Goal: Task Accomplishment & Management: Manage account settings

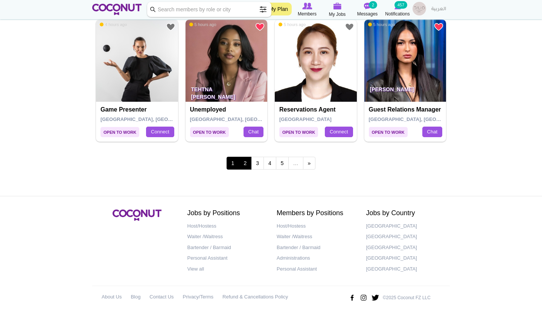
scroll to position [1317, 0]
click at [248, 157] on link "2" at bounding box center [245, 163] width 13 height 13
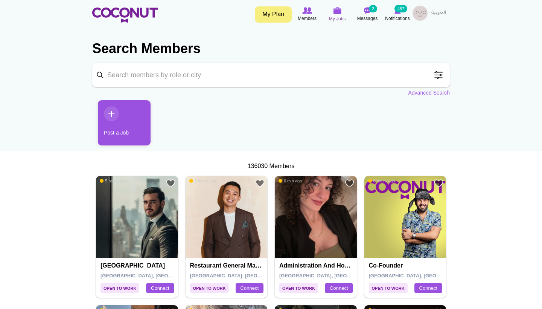
click at [334, 15] on span "My Jobs" at bounding box center [337, 19] width 17 height 8
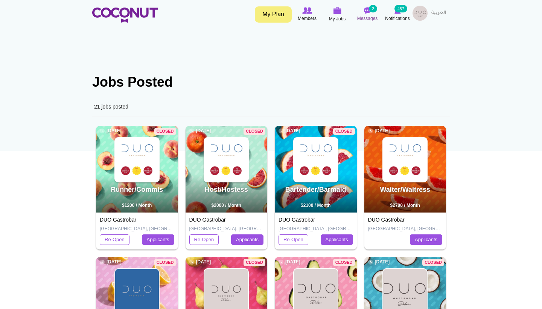
click at [369, 8] on small "2" at bounding box center [373, 9] width 8 height 8
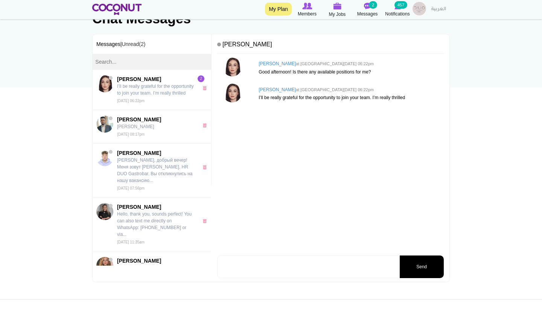
scroll to position [85, 0]
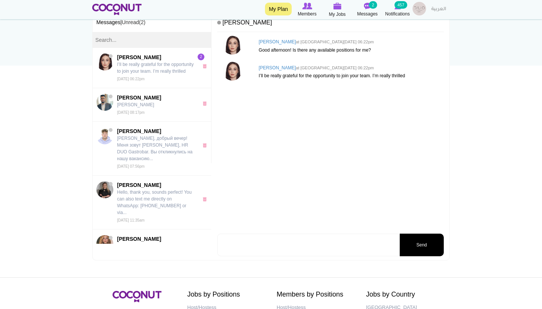
click at [268, 246] on textarea at bounding box center [307, 244] width 181 height 23
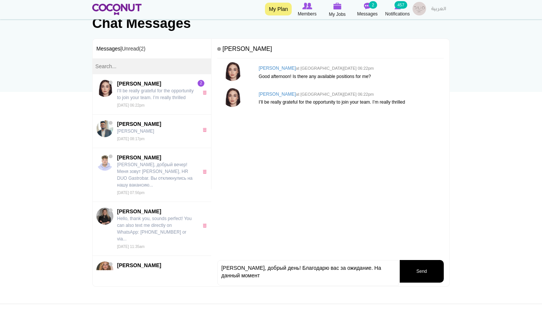
scroll to position [60, 0]
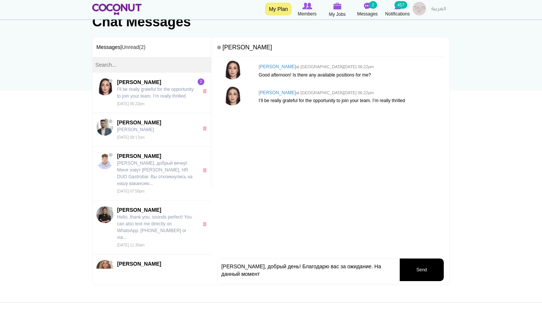
type textarea "Виктория, добрый день! Благодарю вас за ожидание. На данный момент"
click at [230, 70] on img at bounding box center [232, 70] width 19 height 19
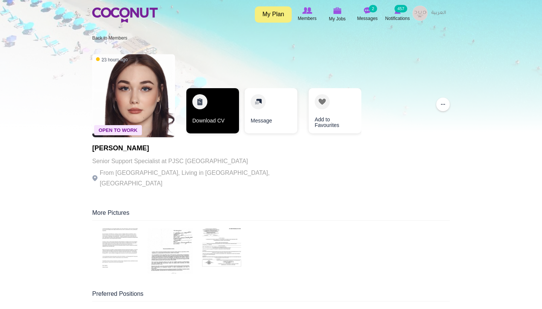
click at [220, 116] on link "Download CV" at bounding box center [212, 110] width 53 height 45
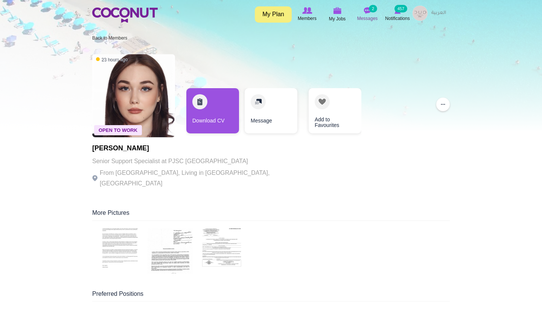
click at [369, 15] on span "Messages" at bounding box center [367, 19] width 21 height 8
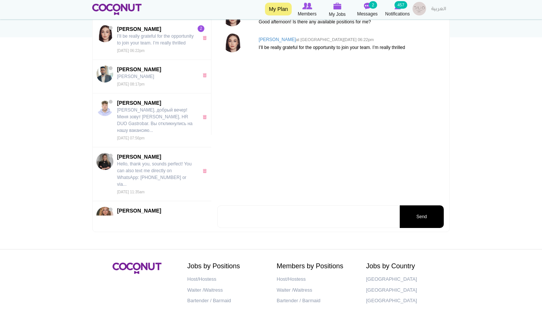
scroll to position [116, 0]
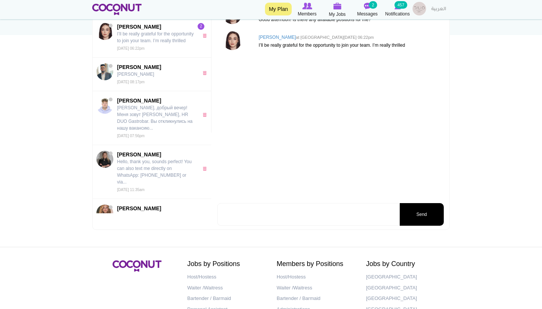
click at [263, 220] on textarea at bounding box center [307, 214] width 181 height 23
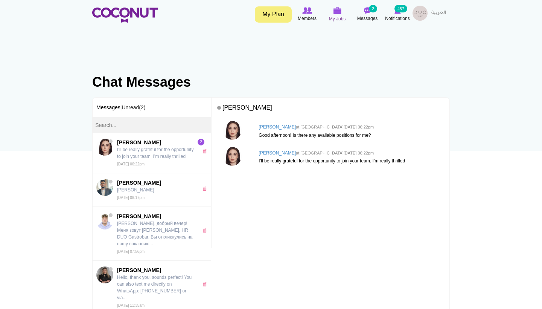
scroll to position [0, 0]
click at [335, 20] on span "My Jobs" at bounding box center [337, 19] width 17 height 8
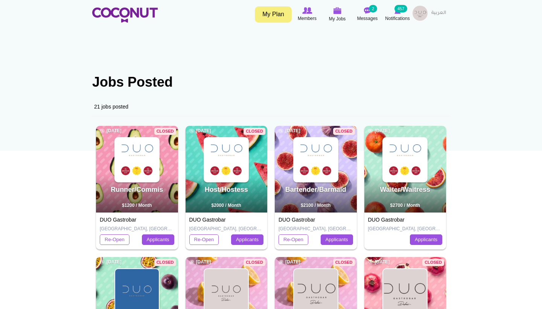
click at [397, 154] on img at bounding box center [405, 160] width 44 height 44
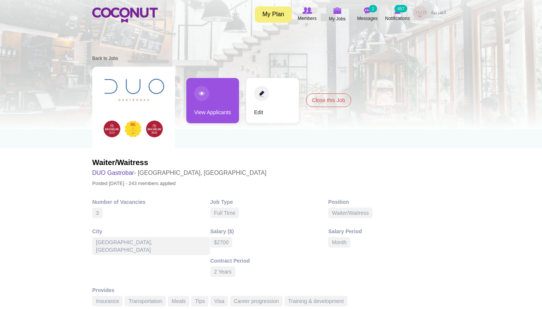
click at [214, 88] on link "View Applicants" at bounding box center [212, 100] width 53 height 45
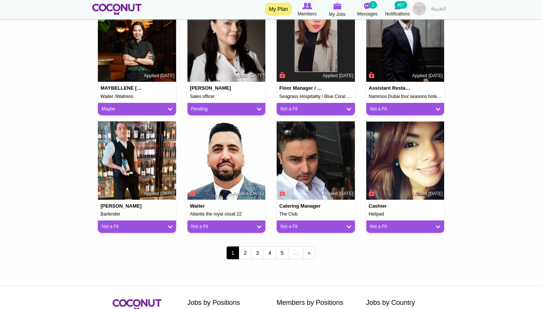
scroll to position [569, 0]
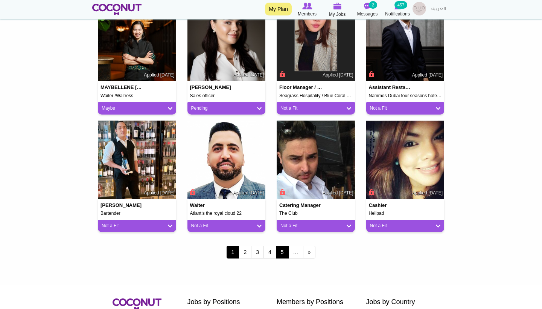
click at [285, 250] on link "5" at bounding box center [282, 251] width 13 height 13
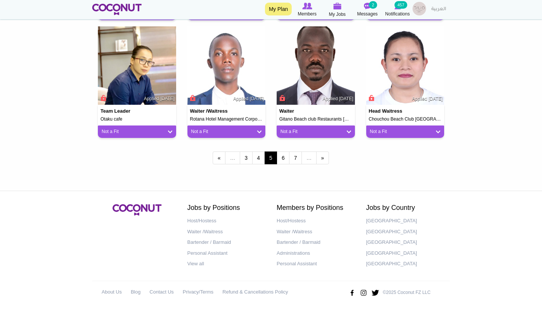
scroll to position [662, 0]
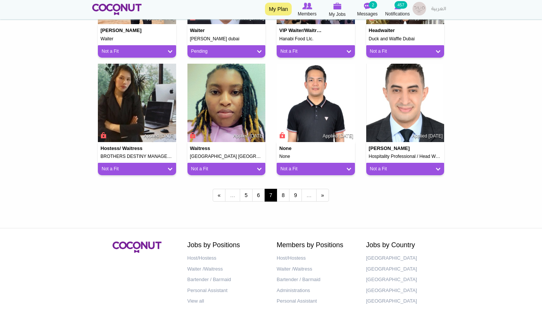
scroll to position [625, 0]
click at [298, 193] on link "9" at bounding box center [295, 195] width 13 height 13
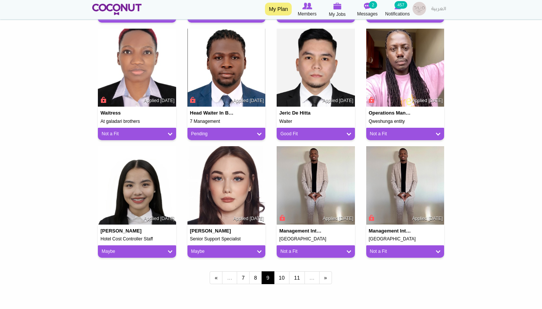
scroll to position [546, 0]
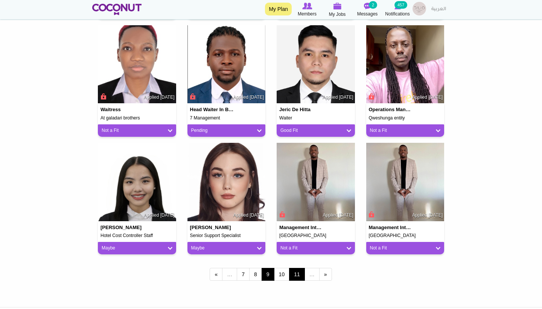
click at [300, 272] on link "11" at bounding box center [297, 274] width 16 height 13
click at [301, 271] on link "11" at bounding box center [297, 274] width 16 height 13
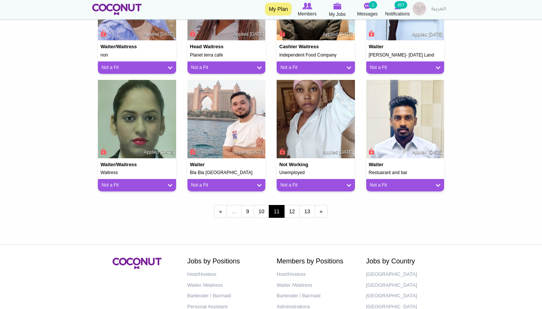
scroll to position [612, 0]
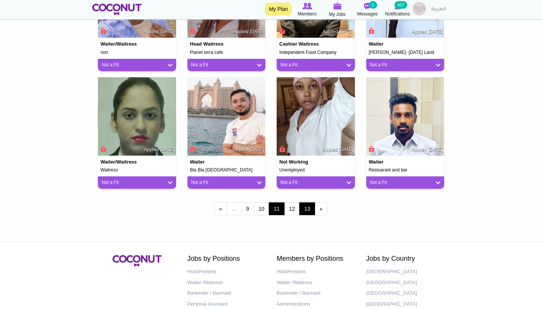
click at [306, 206] on link "13" at bounding box center [307, 208] width 16 height 13
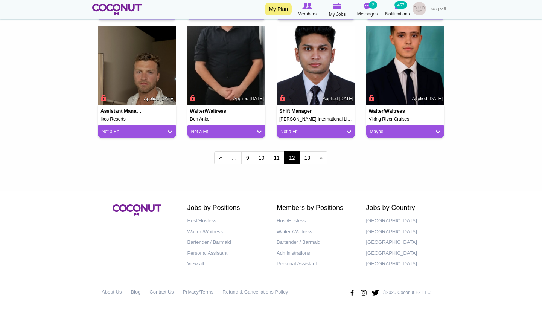
scroll to position [662, 0]
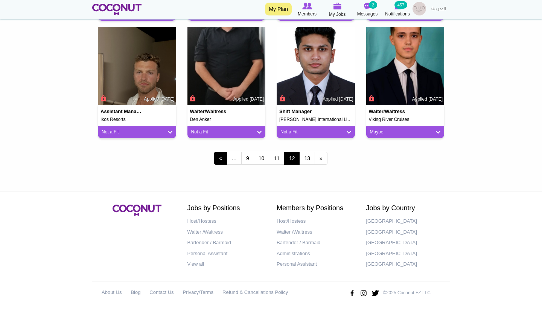
click at [220, 155] on link "‹ previous" at bounding box center [220, 158] width 13 height 13
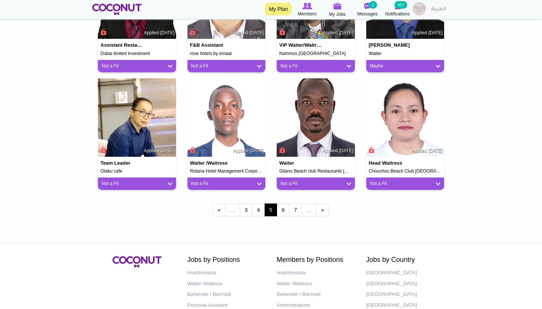
scroll to position [611, 0]
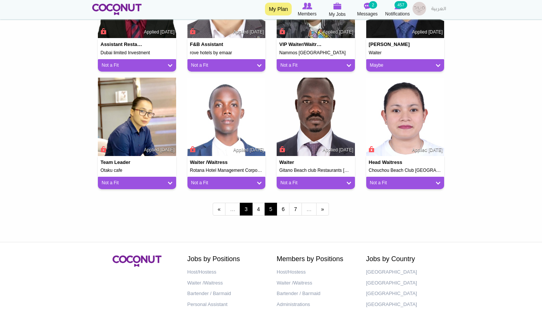
click at [242, 204] on link "3" at bounding box center [246, 208] width 13 height 13
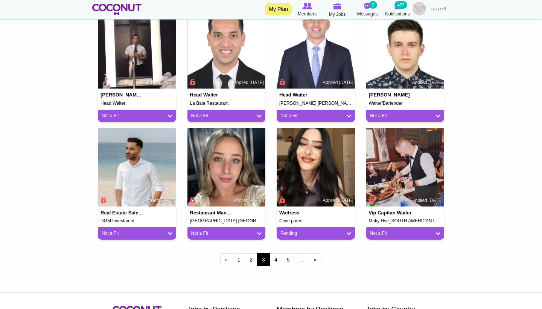
scroll to position [583, 0]
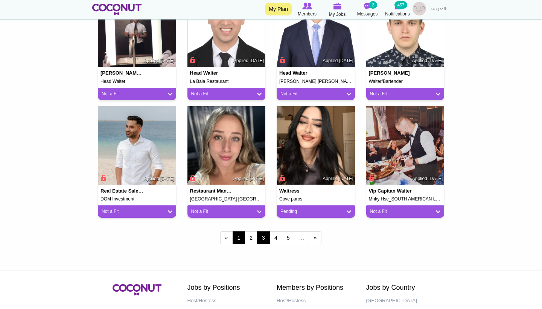
click at [241, 236] on link "1" at bounding box center [239, 237] width 13 height 13
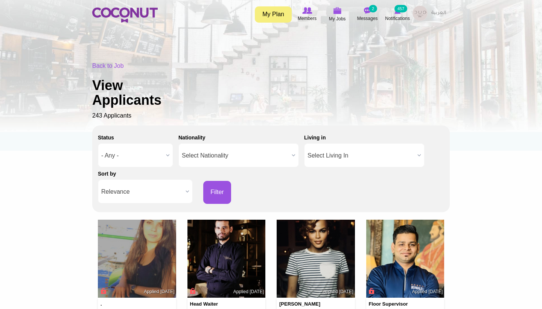
click at [138, 17] on img at bounding box center [124, 15] width 65 height 15
